Goal: Information Seeking & Learning: Learn about a topic

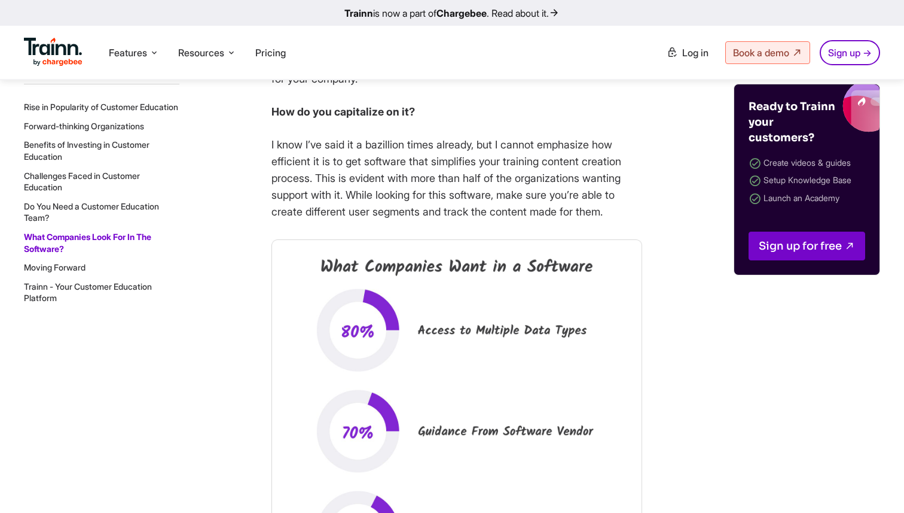
scroll to position [8380, 0]
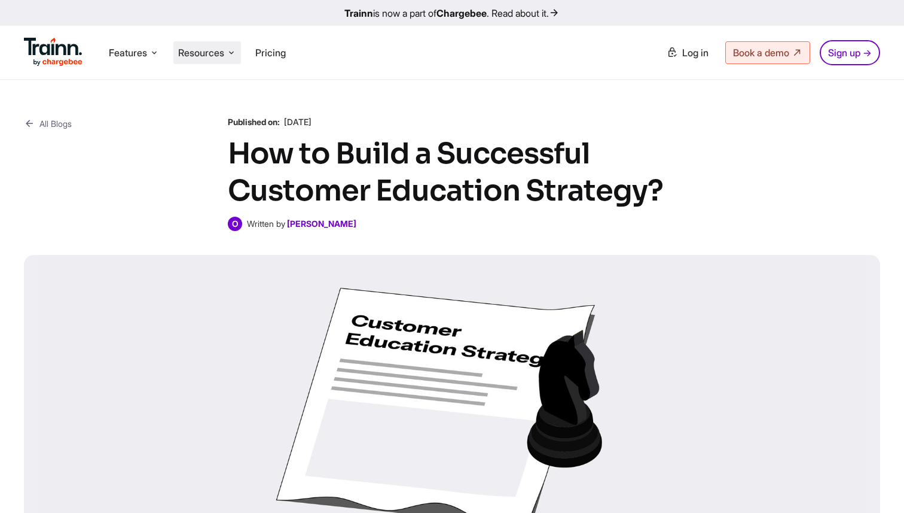
click at [194, 51] on span "Resources" at bounding box center [201, 52] width 46 height 13
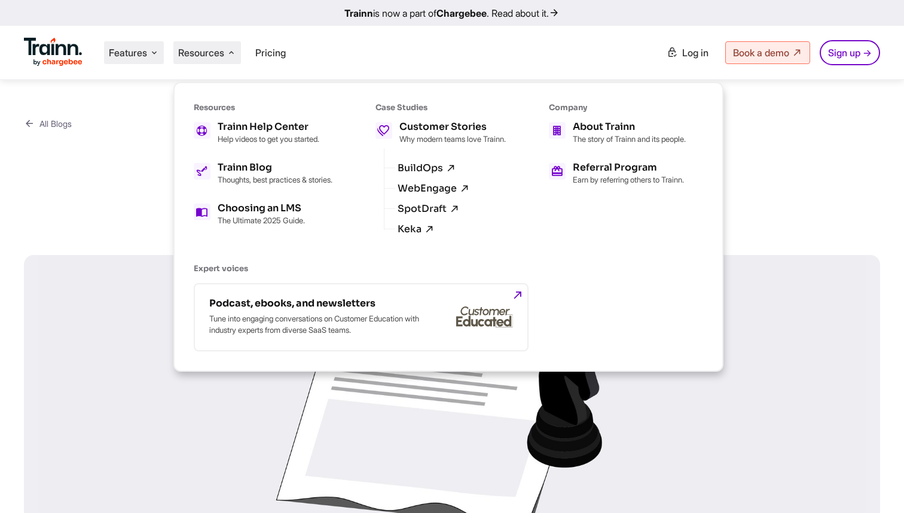
click at [148, 55] on li "Features Product Videos Create product & how-to videos in multiple languages. G…" at bounding box center [134, 52] width 60 height 23
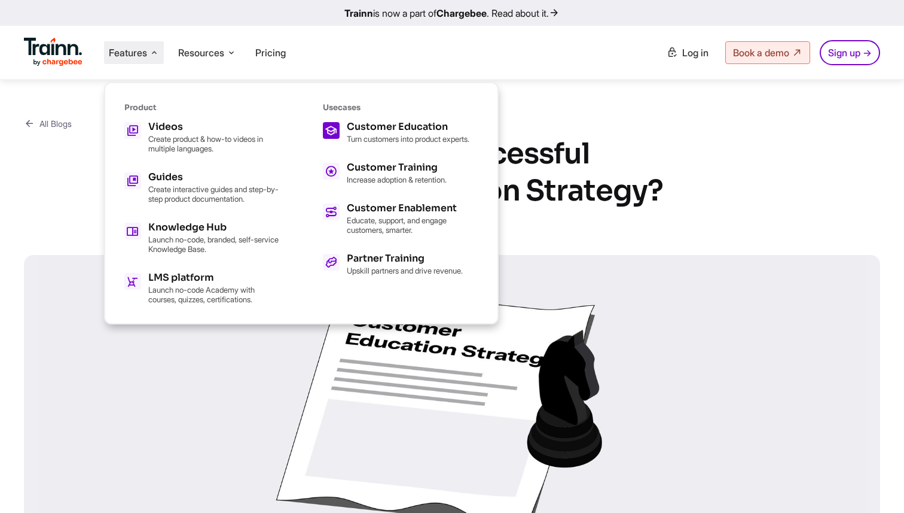
click at [417, 144] on p "Turn customers into product experts." at bounding box center [408, 139] width 123 height 10
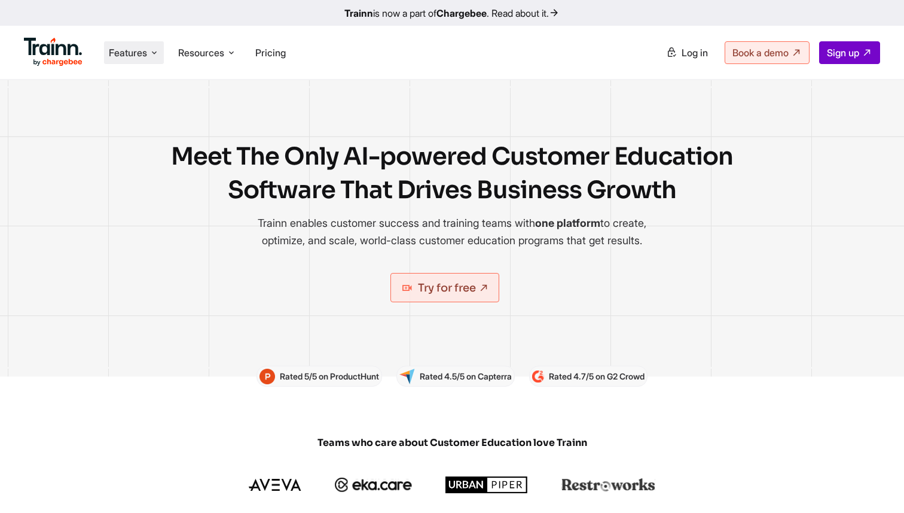
click at [154, 57] on icon at bounding box center [155, 53] width 10 height 12
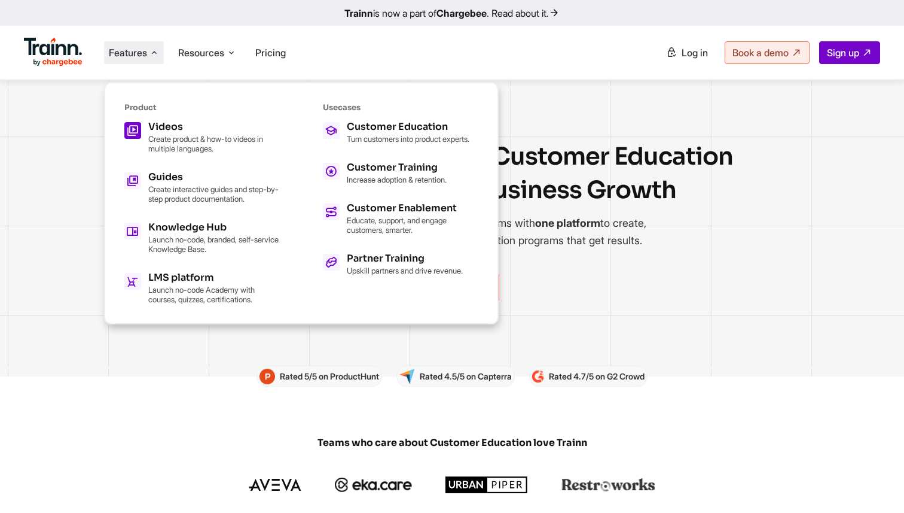
click at [182, 134] on p "Create product & how-to videos in multiple languages." at bounding box center [214, 143] width 132 height 19
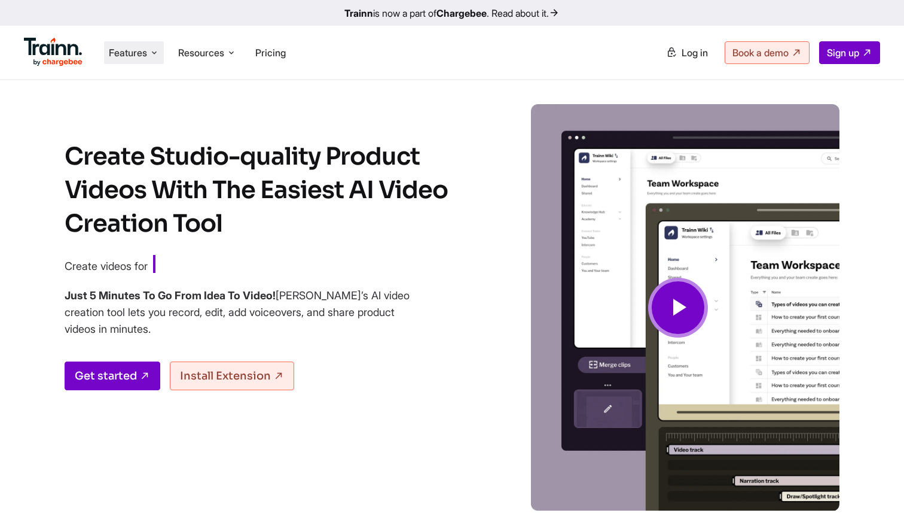
click at [138, 50] on span "Features" at bounding box center [128, 52] width 38 height 13
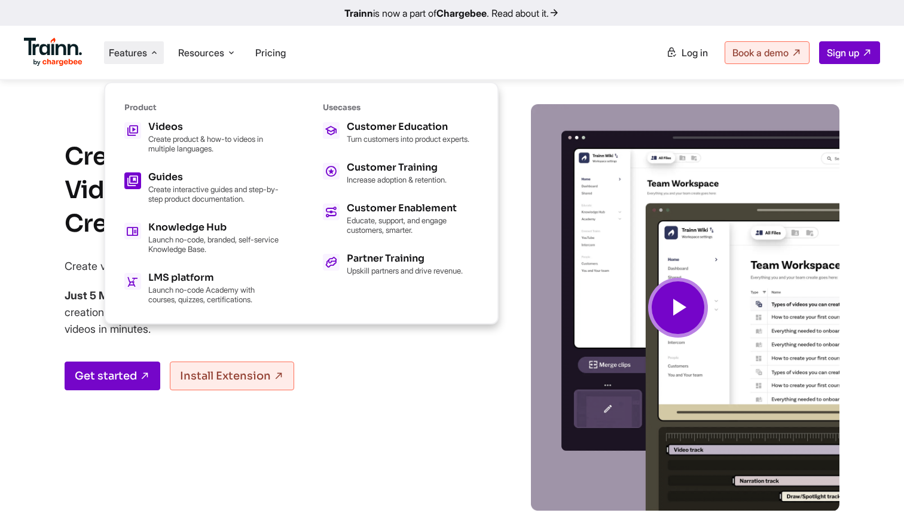
click at [220, 175] on h5 "Guides" at bounding box center [214, 177] width 132 height 10
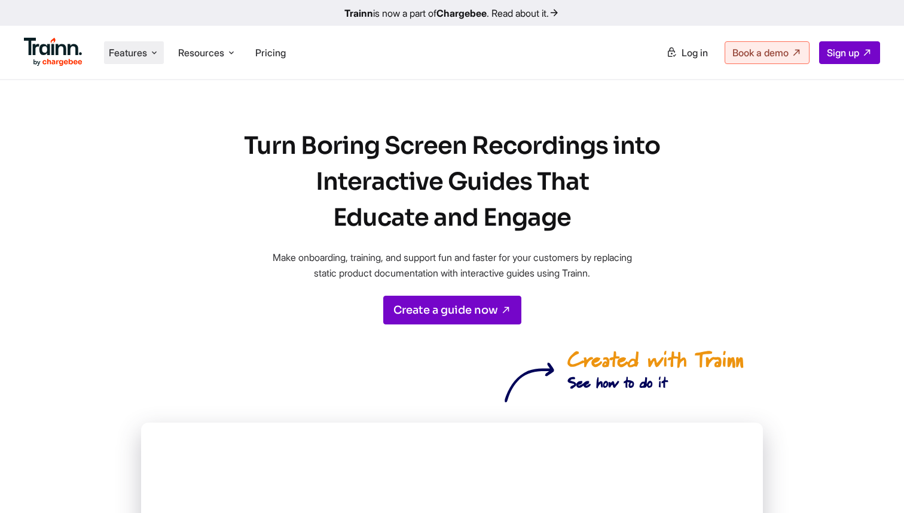
click at [138, 58] on span "Features" at bounding box center [128, 52] width 38 height 13
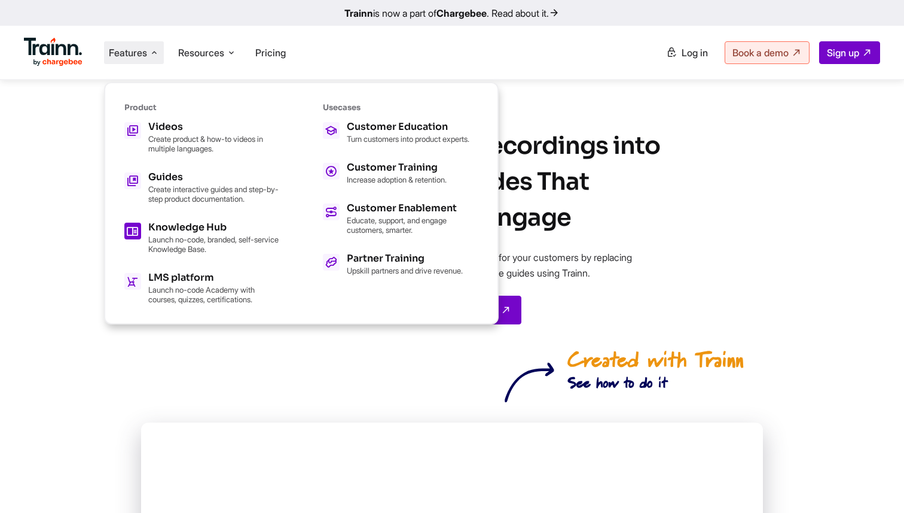
click at [194, 230] on h5 "Knowledge Hub" at bounding box center [214, 227] width 132 height 10
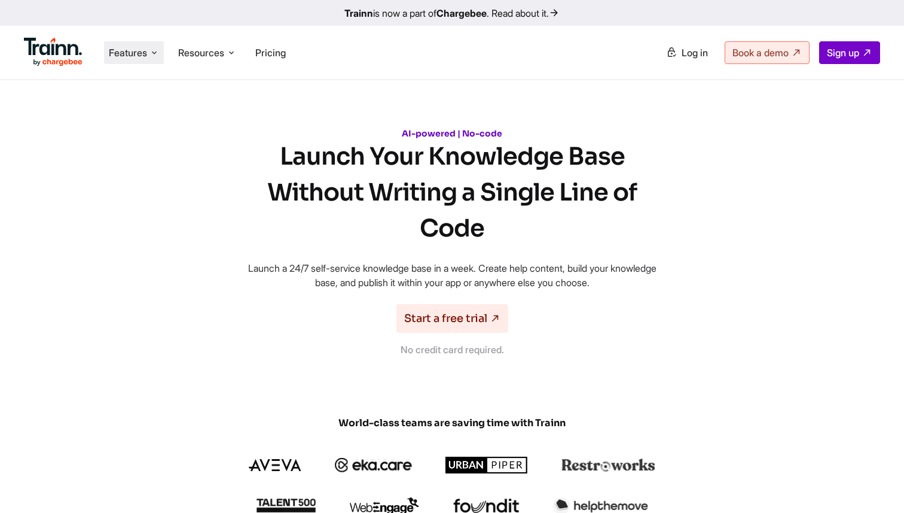
drag, startPoint x: 143, startPoint y: 55, endPoint x: 166, endPoint y: 80, distance: 33.9
click at [143, 55] on span "Features" at bounding box center [128, 52] width 38 height 13
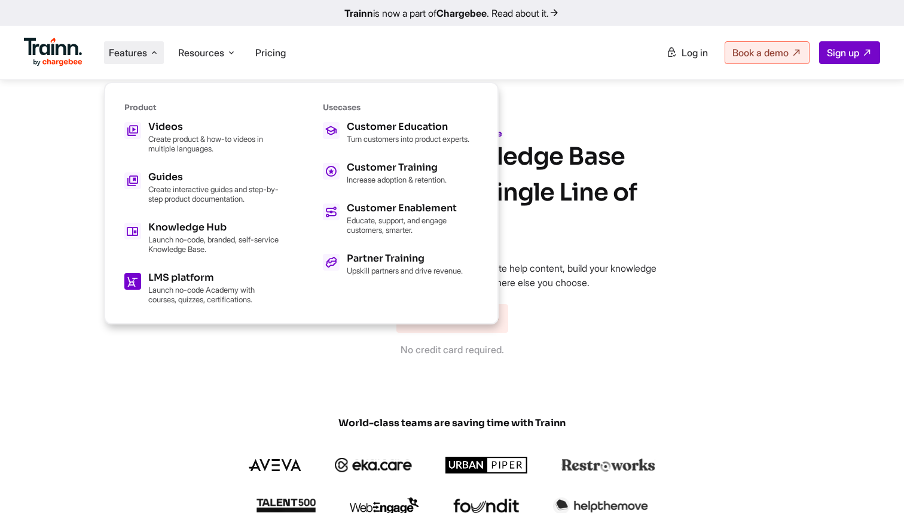
click at [208, 275] on h5 "LMS platform" at bounding box center [214, 278] width 132 height 10
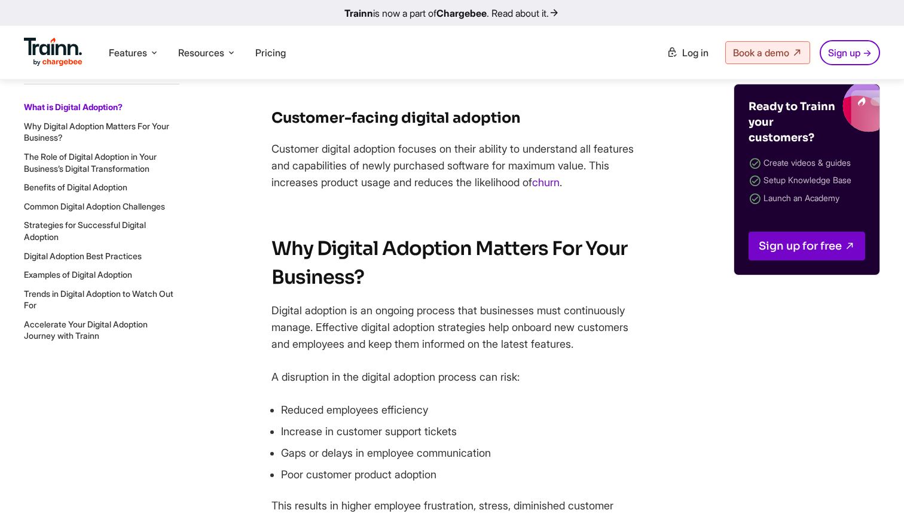
scroll to position [972, 0]
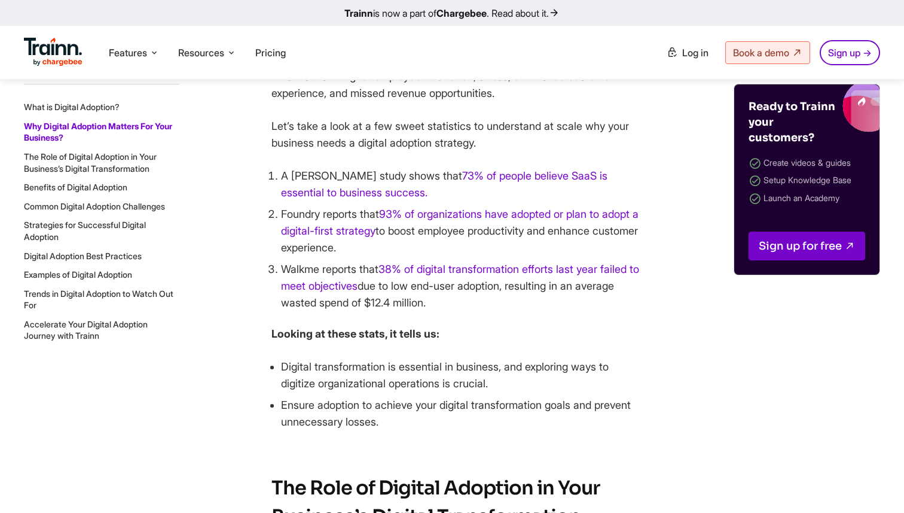
scroll to position [1343, 0]
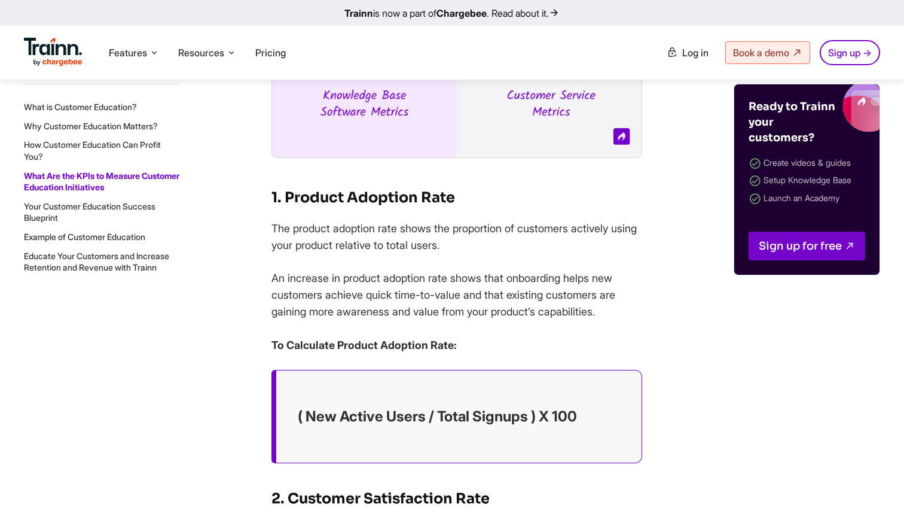
scroll to position [5910, 0]
